Goal: Transaction & Acquisition: Obtain resource

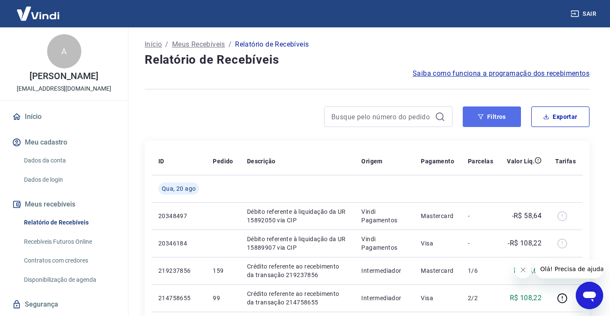
click at [507, 119] on button "Filtros" at bounding box center [491, 117] width 58 height 21
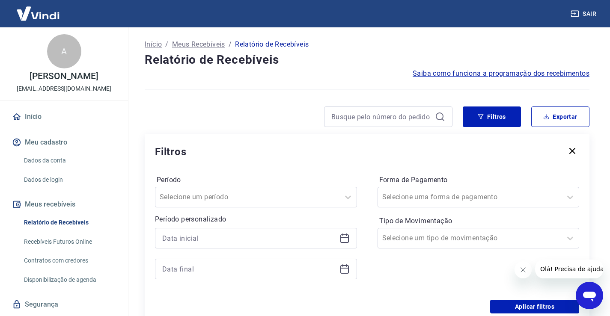
click at [348, 239] on icon at bounding box center [344, 238] width 9 height 9
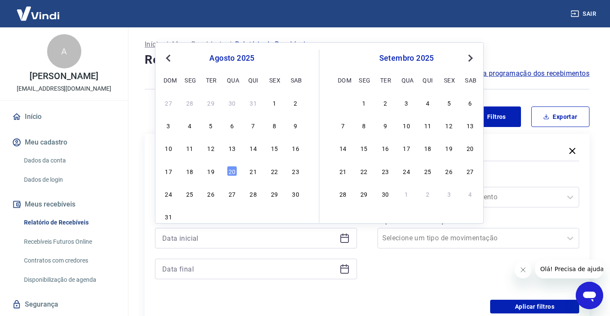
click at [169, 59] on span "Previous Month" at bounding box center [169, 58] width 0 height 10
click at [213, 108] on div "29 30 1 2 3 4 5" at bounding box center [231, 102] width 139 height 12
click at [209, 103] on div "1" at bounding box center [211, 103] width 10 height 10
type input "[DATE]"
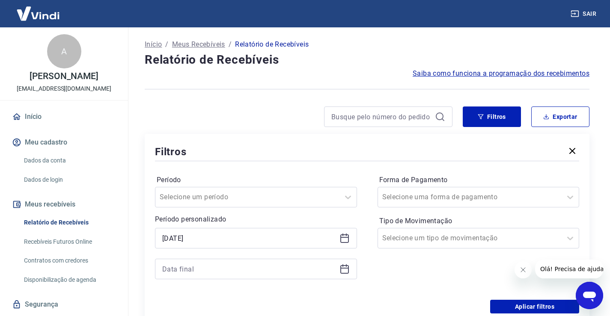
click at [345, 268] on icon at bounding box center [344, 268] width 9 height 1
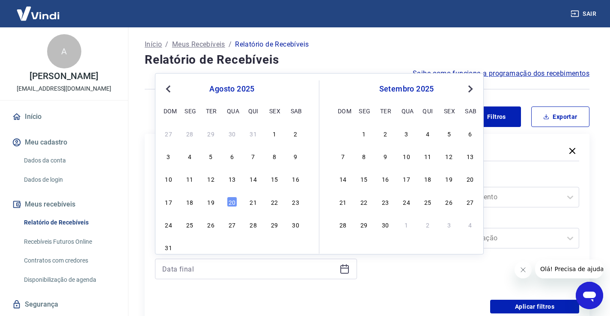
click at [169, 85] on span "Previous Month" at bounding box center [169, 89] width 0 height 10
click at [255, 229] on div "31" at bounding box center [253, 224] width 10 height 10
type input "[DATE]"
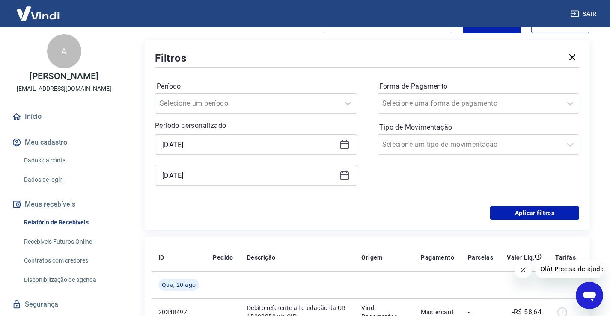
scroll to position [171, 0]
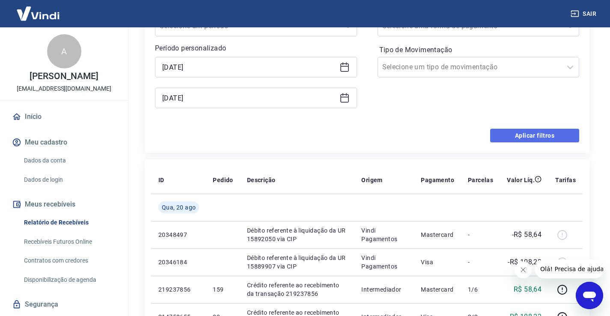
click at [532, 135] on button "Aplicar filtros" at bounding box center [534, 136] width 89 height 14
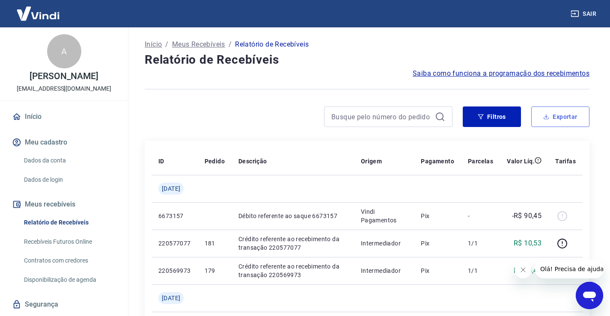
click at [567, 121] on button "Exportar" at bounding box center [560, 117] width 58 height 21
type input "[DATE]"
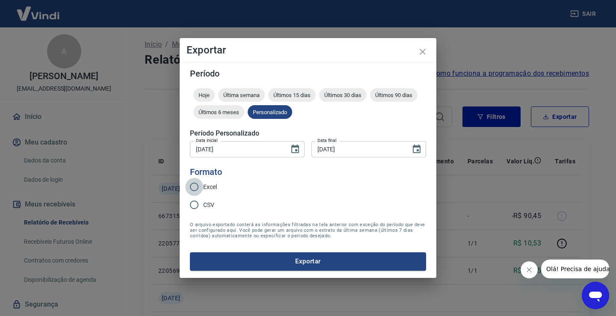
click at [197, 187] on input "Excel" at bounding box center [194, 187] width 18 height 18
radio input "true"
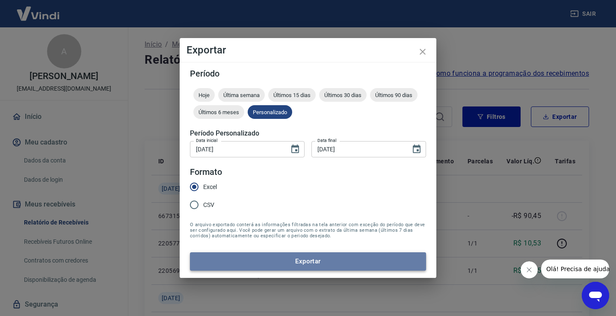
click at [307, 260] on button "Exportar" at bounding box center [308, 261] width 236 height 18
